Goal: Task Accomplishment & Management: Use online tool/utility

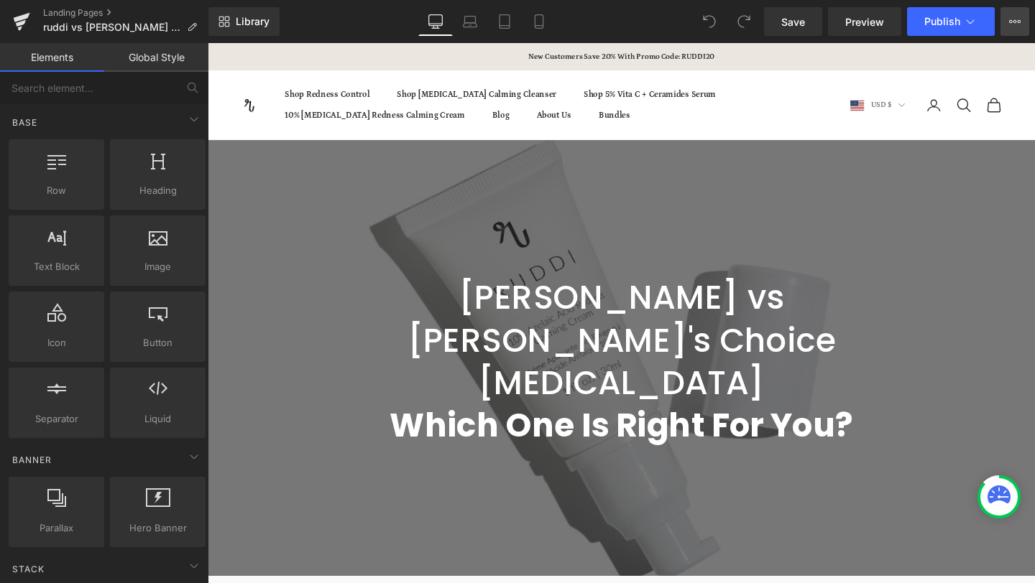
click at [1019, 12] on button "View Live Page View with current Template Save Template to Library Schedule Pub…" at bounding box center [1014, 21] width 29 height 29
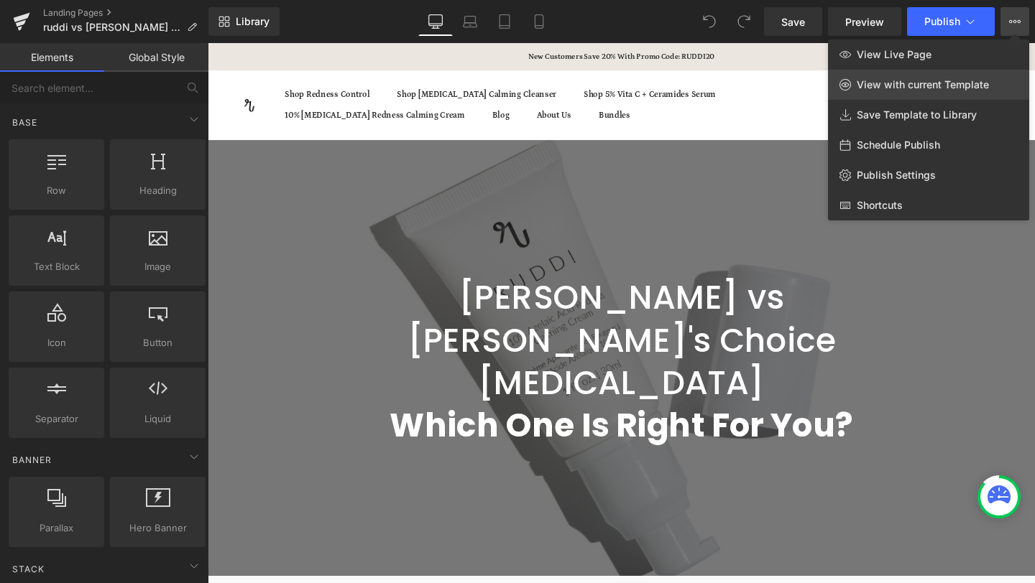
click at [929, 80] on span "View with current Template" at bounding box center [922, 84] width 132 height 13
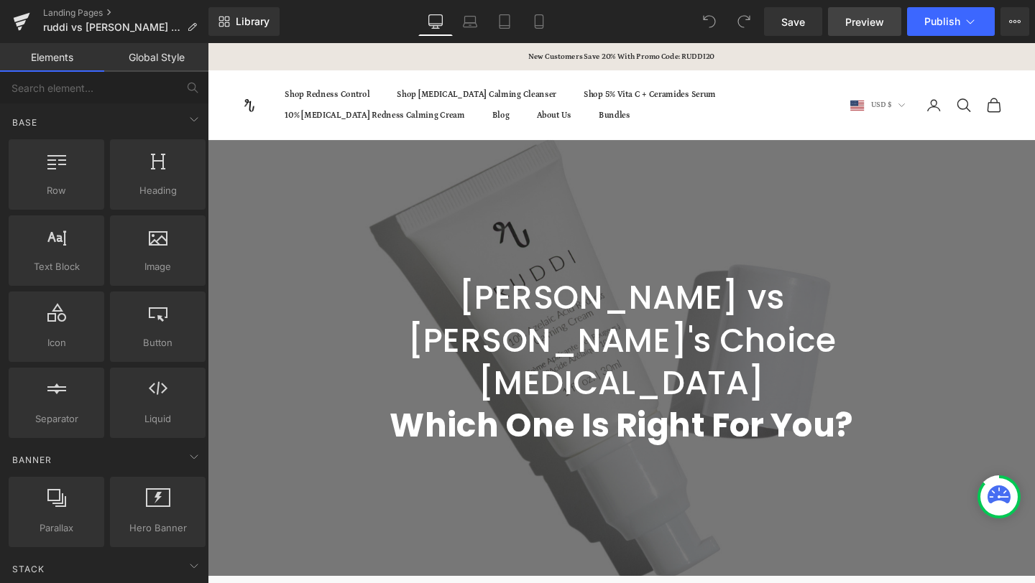
click at [853, 14] on span "Preview" at bounding box center [864, 21] width 39 height 15
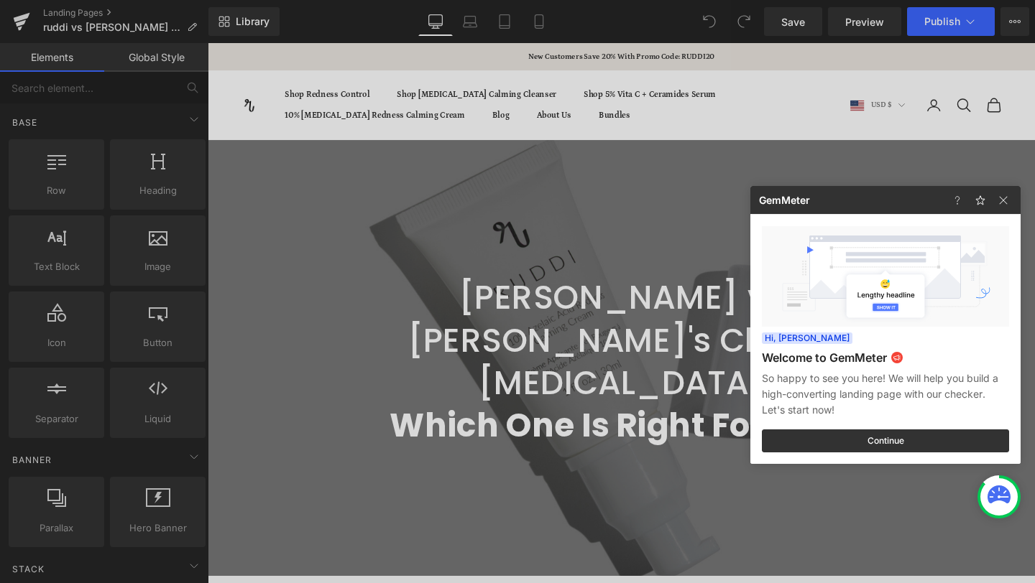
click at [1017, 26] on div at bounding box center [517, 291] width 1035 height 583
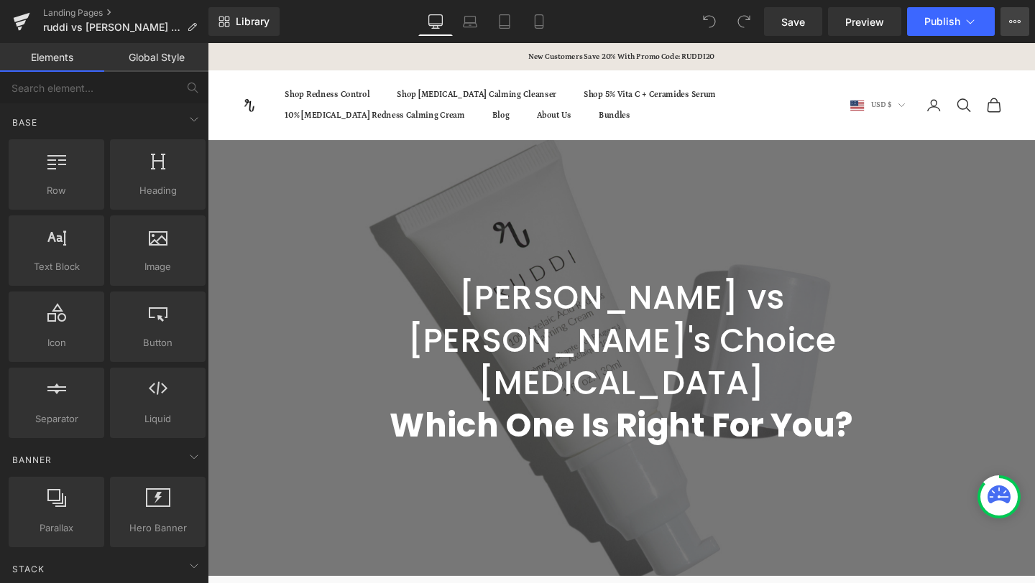
click at [1016, 25] on icon at bounding box center [1014, 21] width 11 height 11
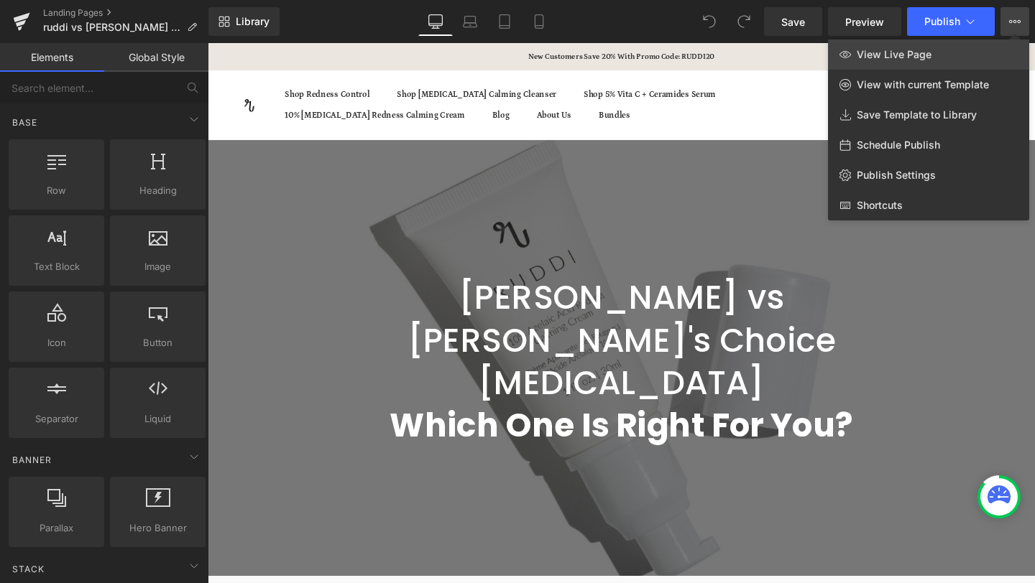
click at [886, 56] on span "View Live Page" at bounding box center [893, 54] width 75 height 13
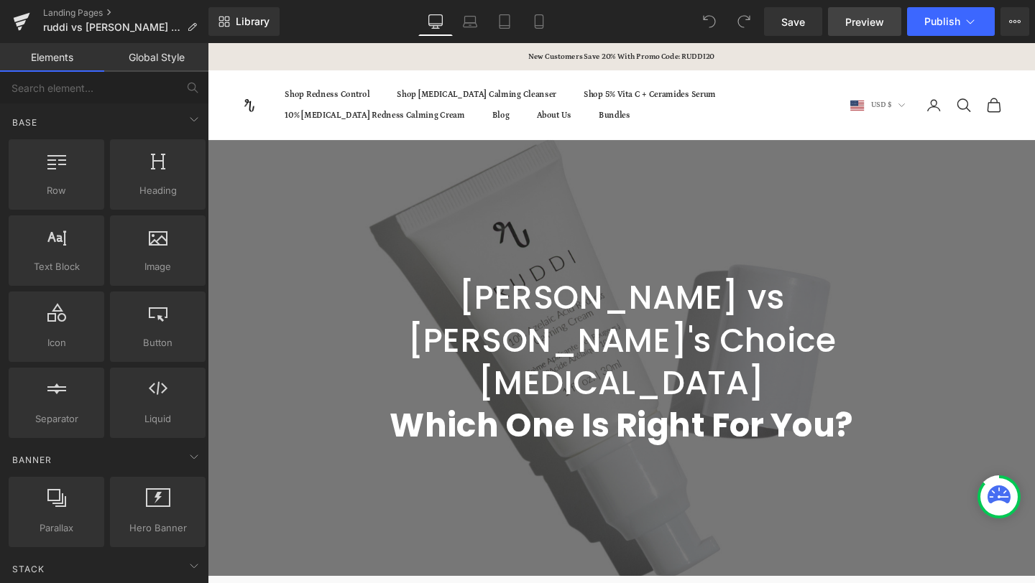
click at [858, 23] on span "Preview" at bounding box center [864, 21] width 39 height 15
